Goal: Information Seeking & Learning: Understand process/instructions

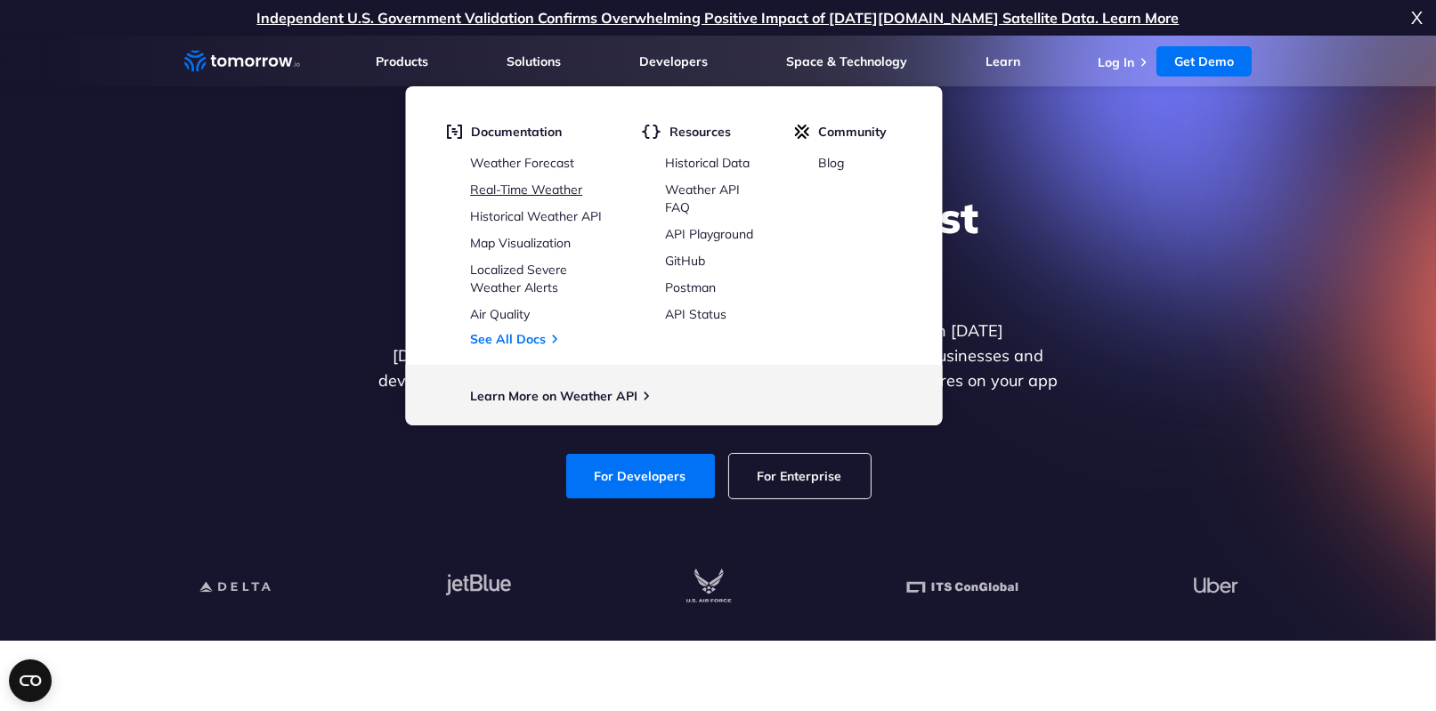
click at [540, 194] on link "Real-Time Weather" at bounding box center [526, 190] width 112 height 16
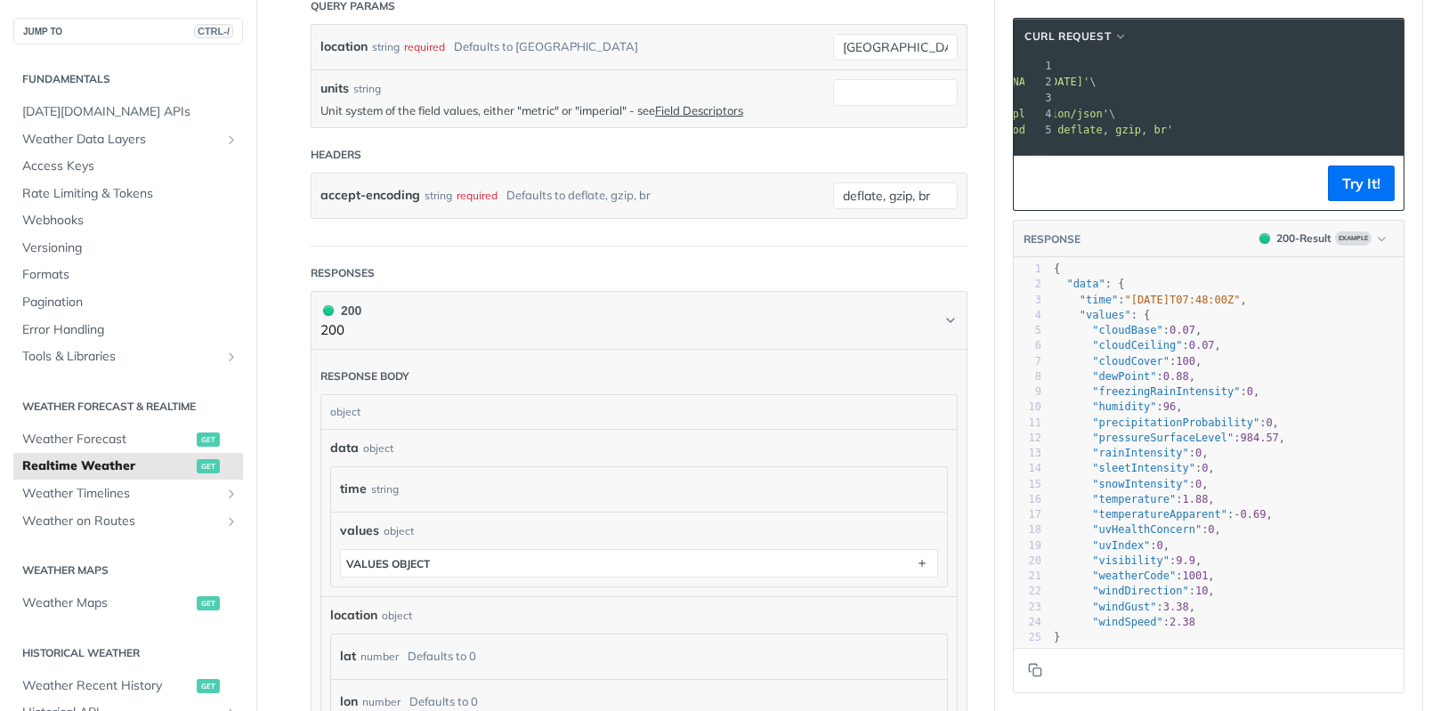
click at [1090, 88] on span "'https://api.tomorrow.io/v4/weather/realtime?location=toronto'" at bounding box center [1005, 82] width 167 height 12
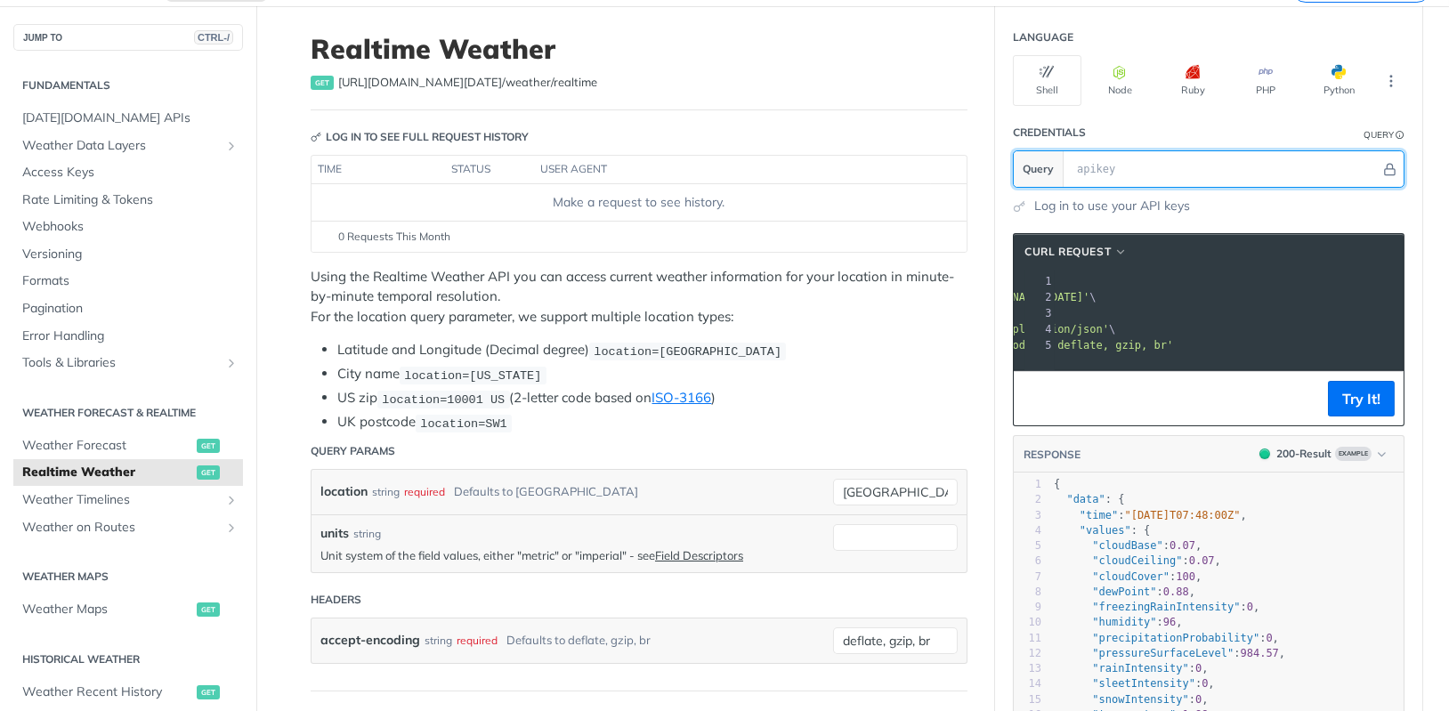
click at [1229, 177] on input "text" at bounding box center [1224, 169] width 312 height 36
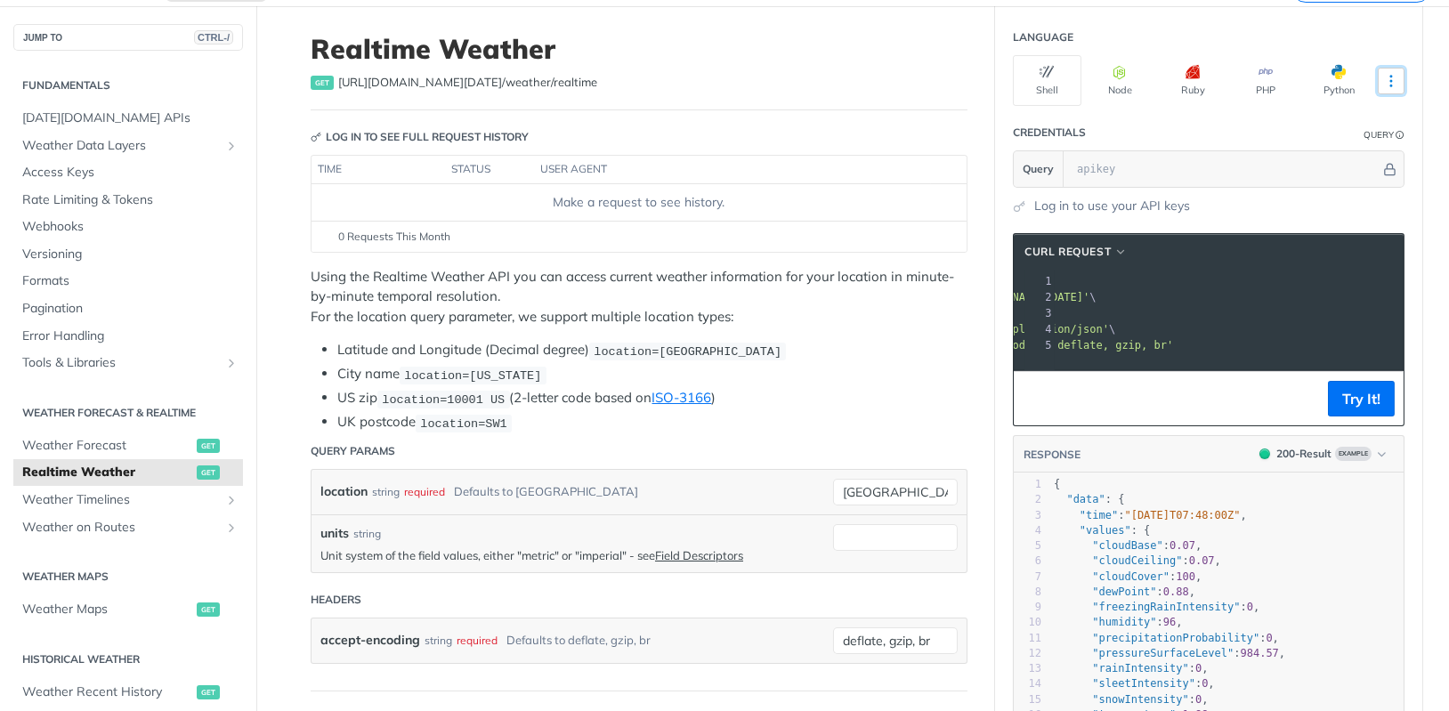
click at [1393, 84] on button "More Languages" at bounding box center [1391, 81] width 27 height 27
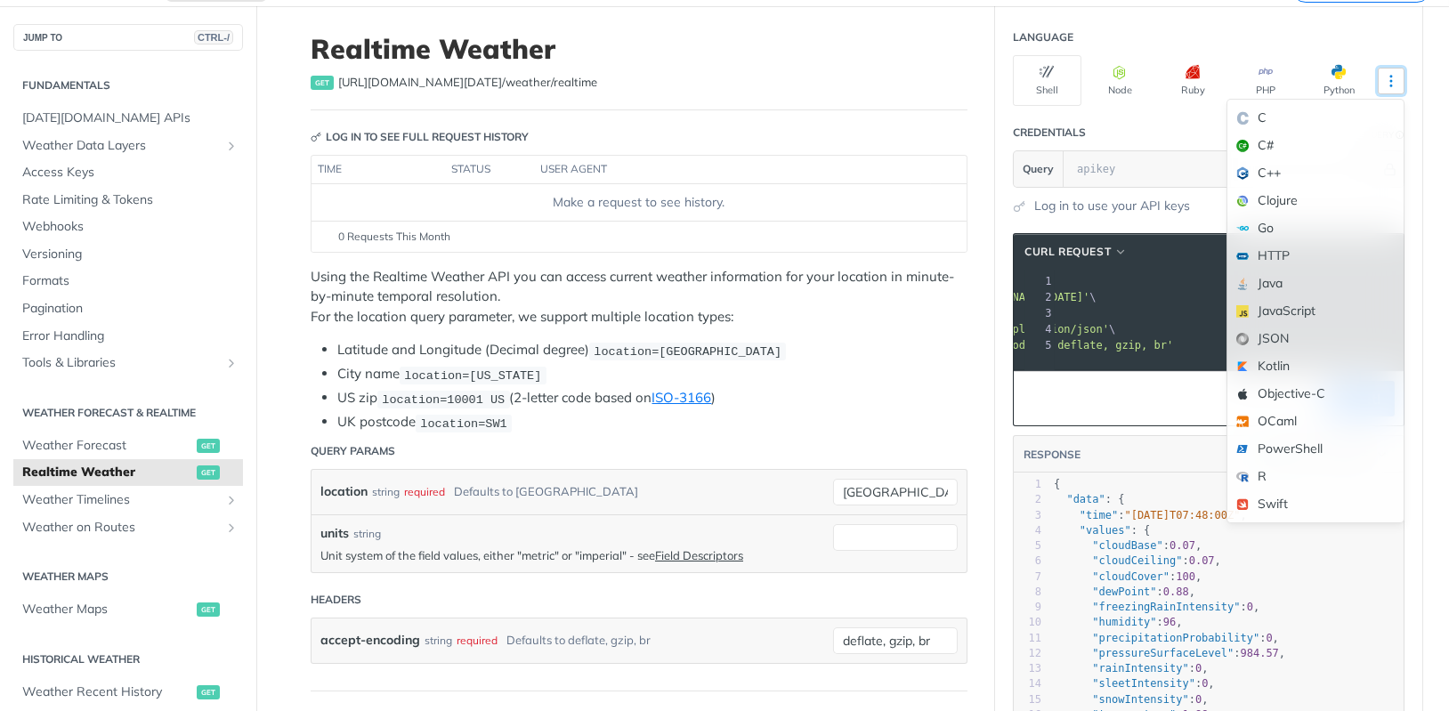
click at [1393, 84] on button "More Languages" at bounding box center [1391, 81] width 27 height 27
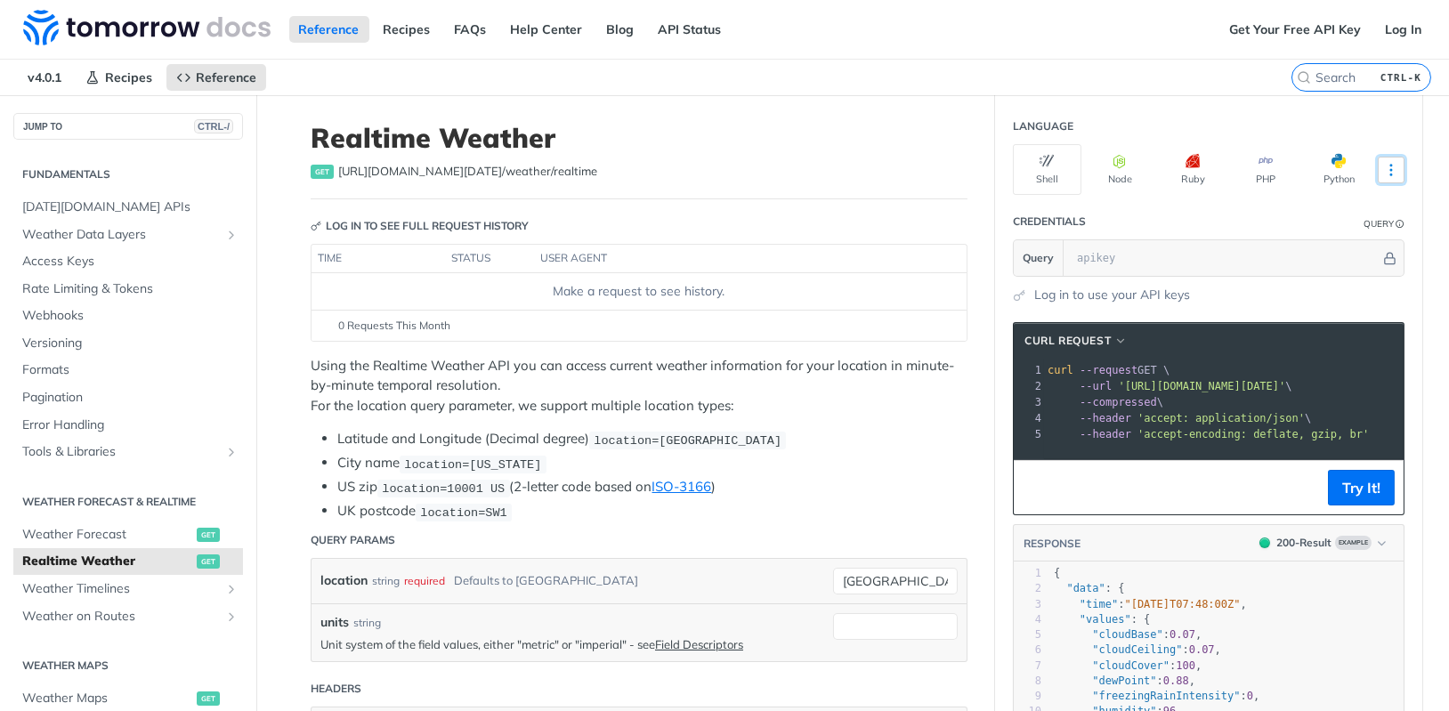
click at [1384, 166] on icon "More ellipsis" at bounding box center [1392, 170] width 16 height 16
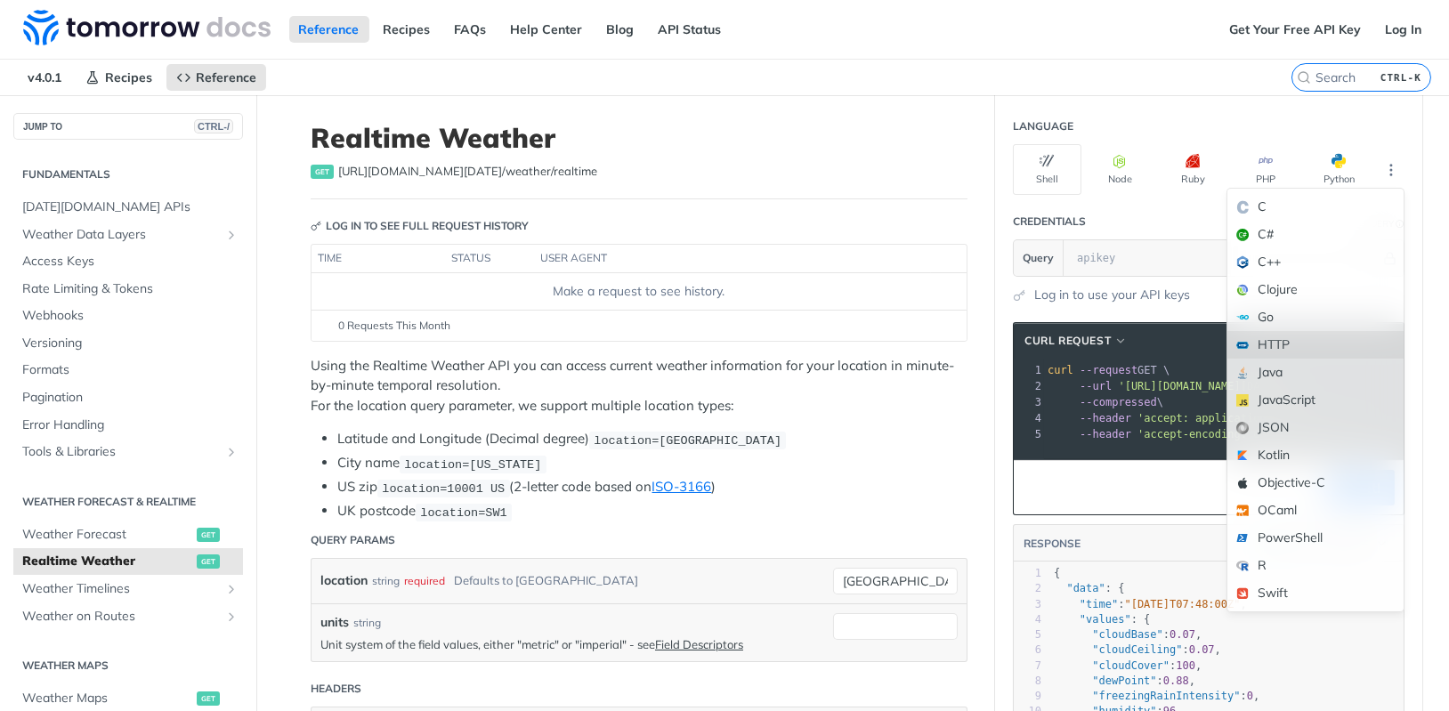
click at [1317, 351] on div "HTTP" at bounding box center [1316, 345] width 176 height 28
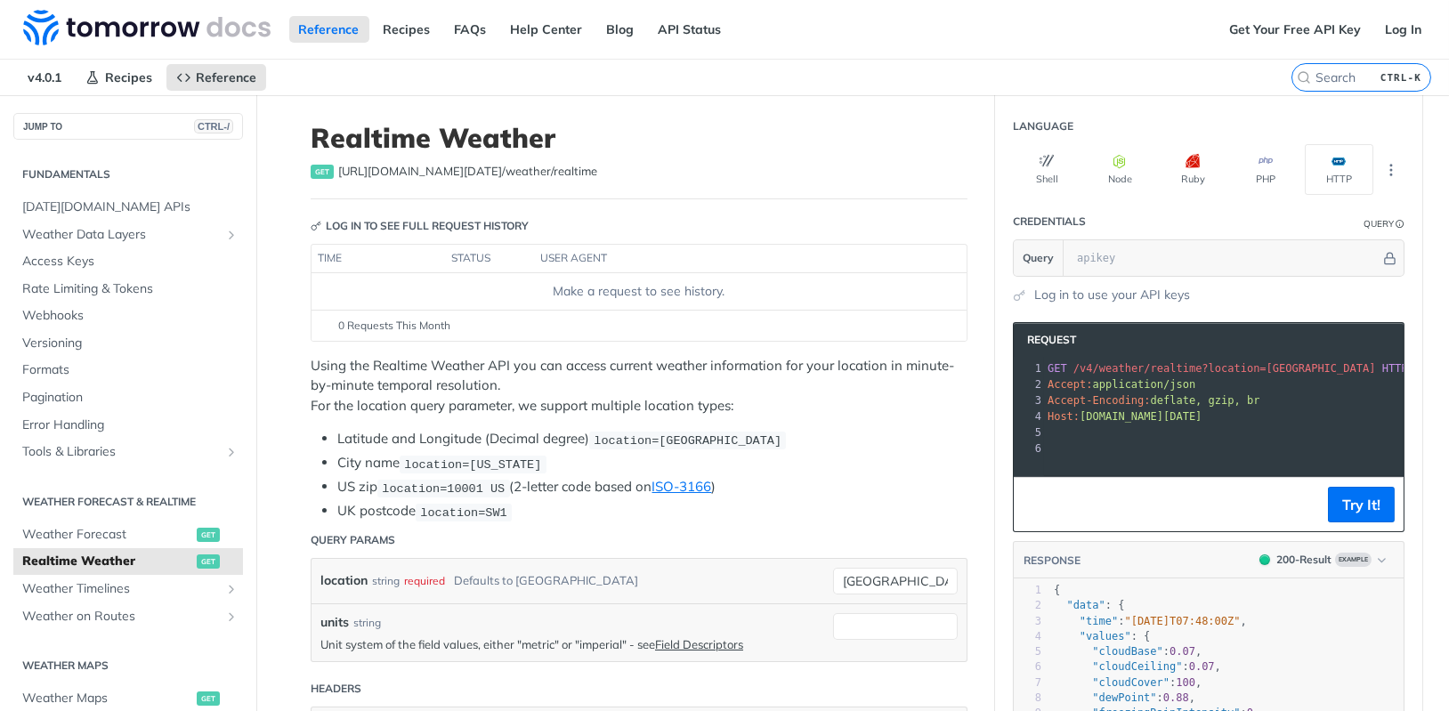
scroll to position [0, 20]
click at [1315, 375] on span "/v4/weather/realtime?location=toronto" at bounding box center [1217, 368] width 303 height 12
